Goal: Task Accomplishment & Management: Use online tool/utility

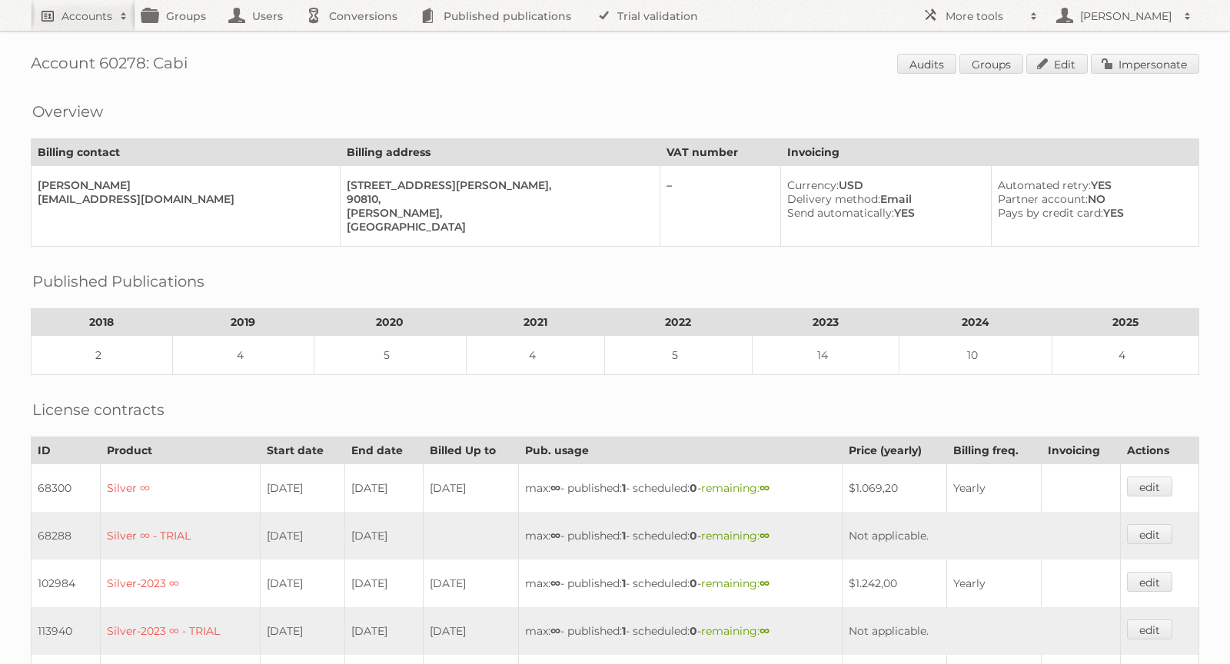
click at [79, 0] on link "Accounts" at bounding box center [83, 15] width 105 height 31
paste input"] "[URL][DOMAIN_NAME]"
type input"] "[URL][DOMAIN_NAME]"
click at [316, 49] on input"] "https://play.publitas.com/accounts/87355" at bounding box center [208, 50] width 338 height 23
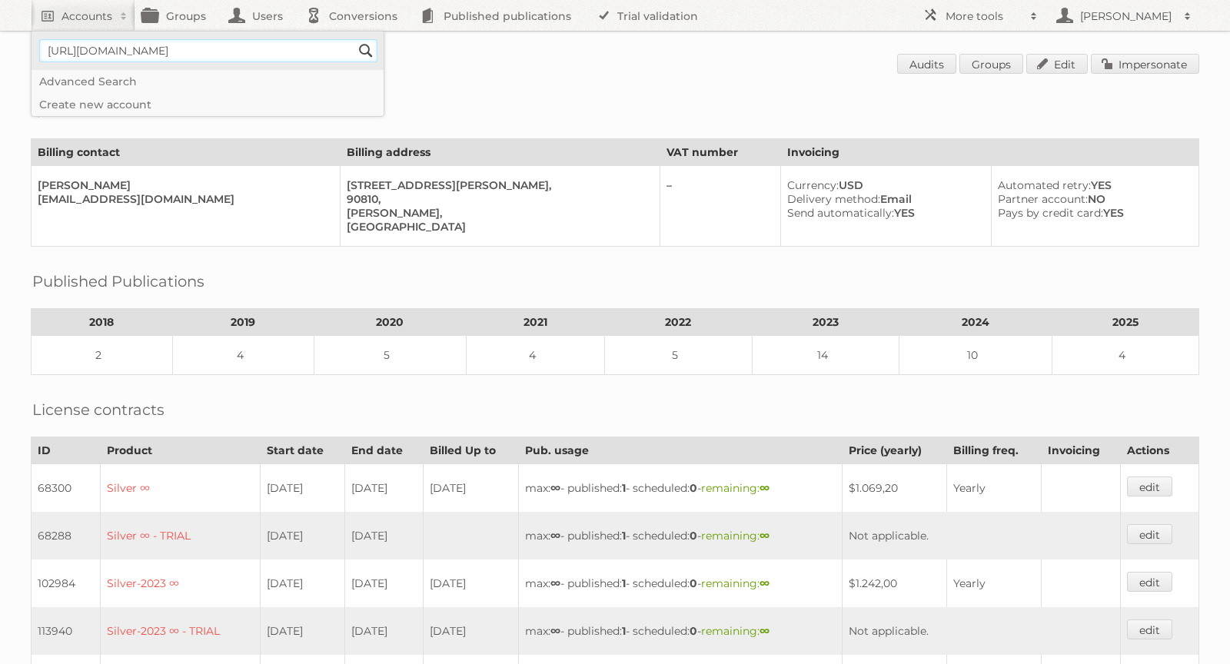
click at [316, 49] on input"] "https://play.publitas.com/accounts/87355" at bounding box center [208, 50] width 338 height 23
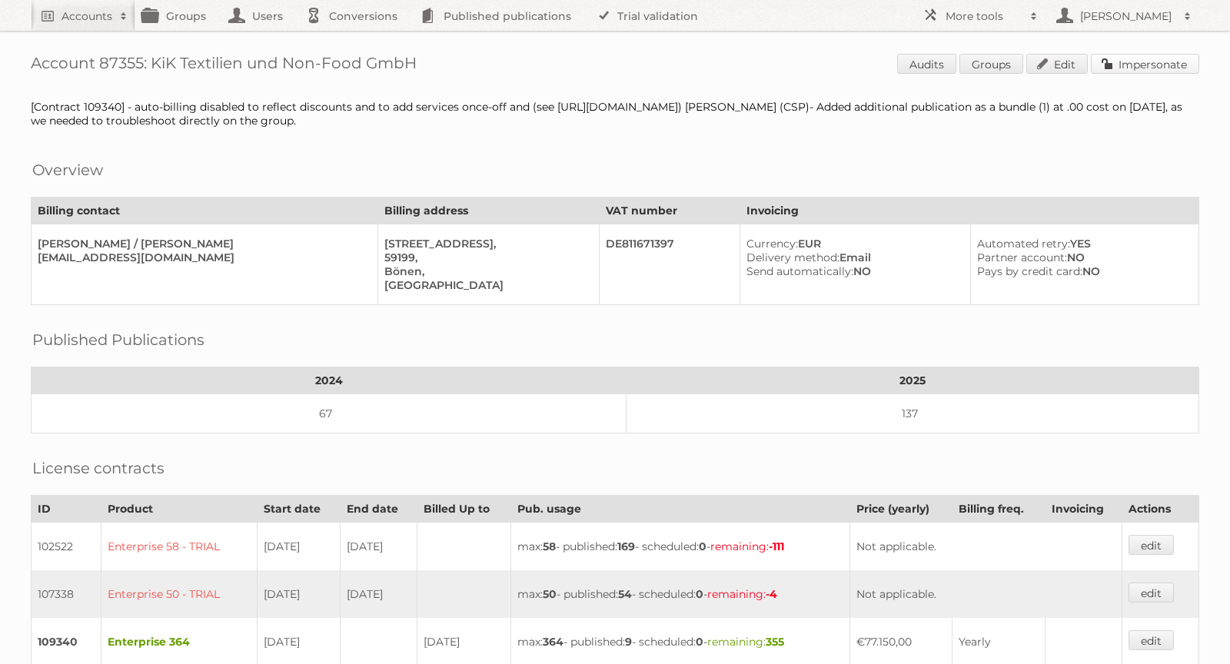
click at [1130, 67] on link "Impersonate" at bounding box center [1144, 64] width 108 height 20
